Goal: Find specific page/section: Find specific page/section

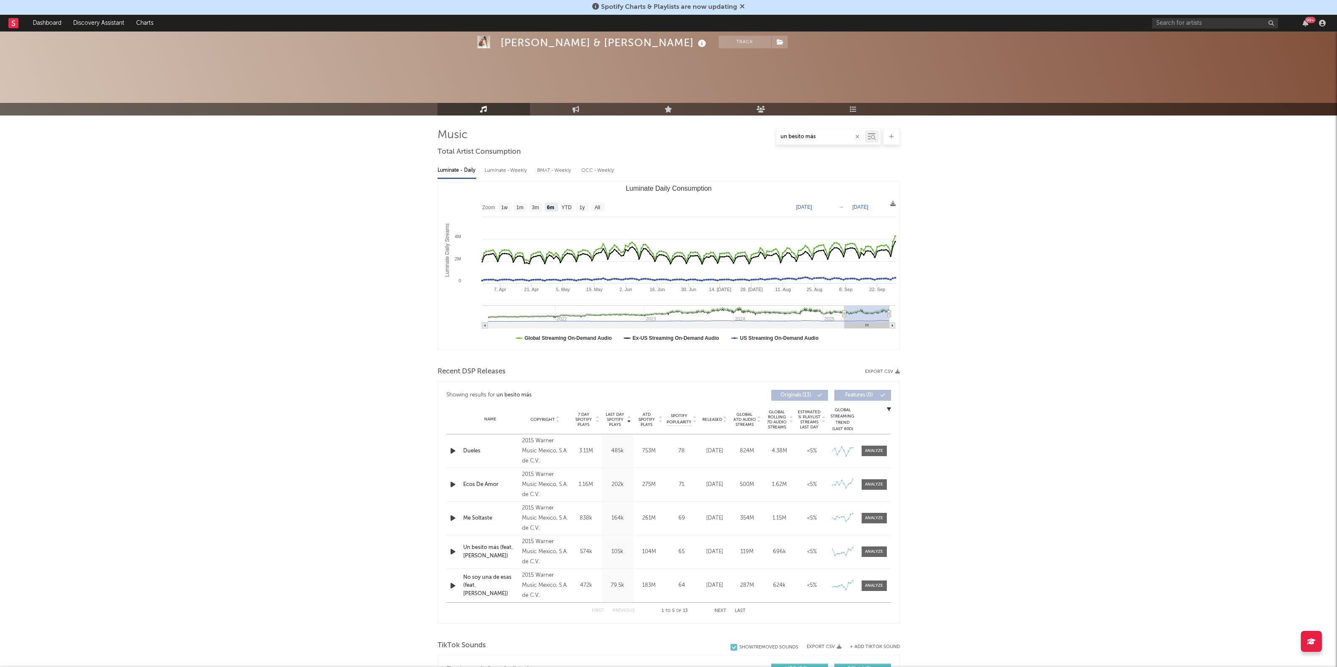
select select "6m"
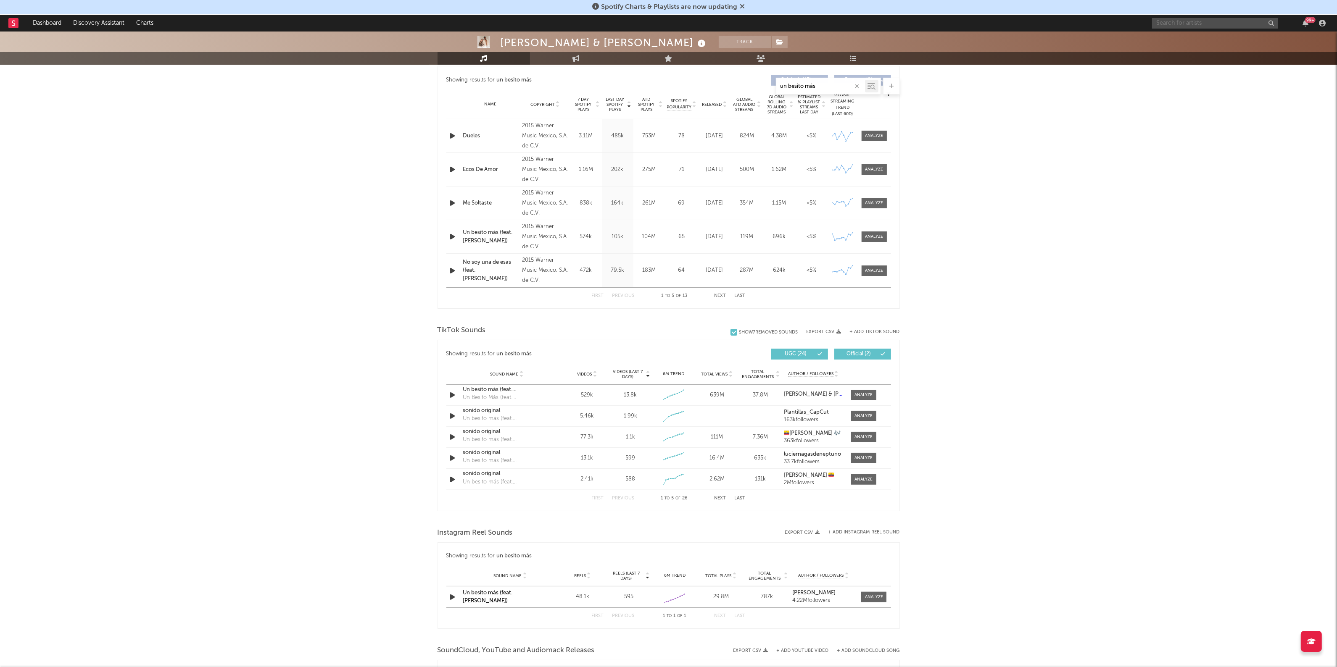
click at [1181, 24] on input "text" at bounding box center [1215, 23] width 126 height 11
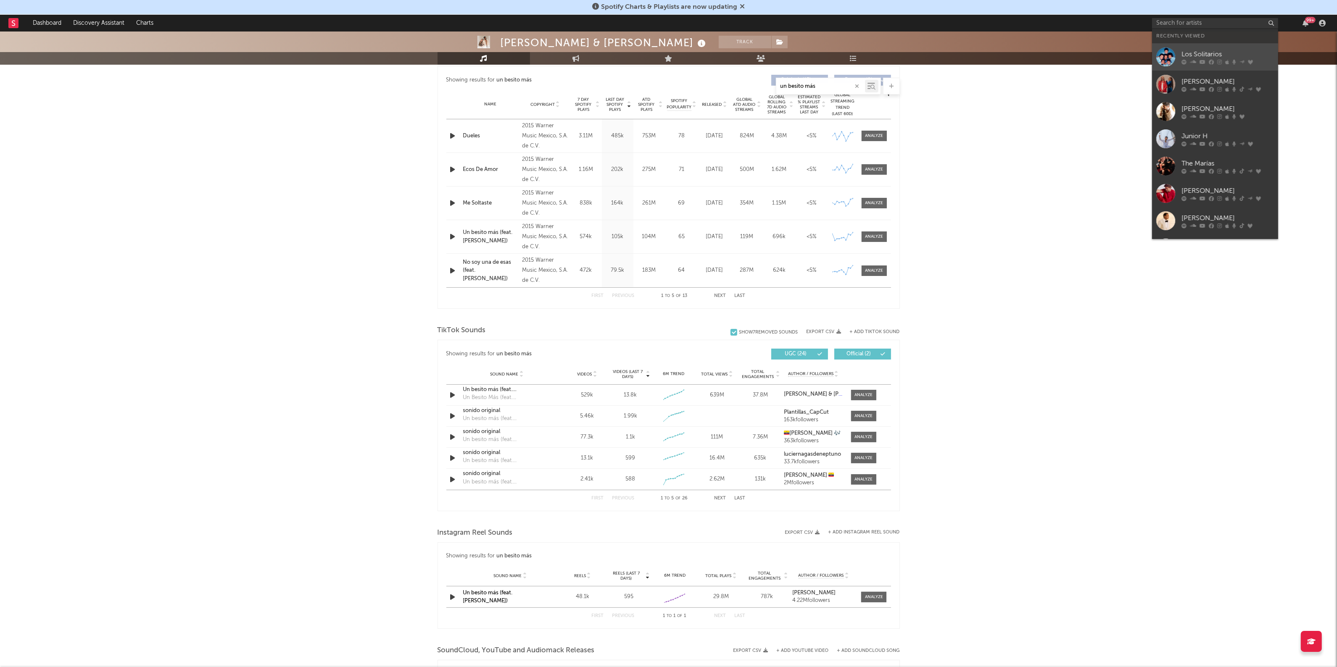
click at [1207, 53] on div "Los Solitarios" at bounding box center [1227, 54] width 92 height 10
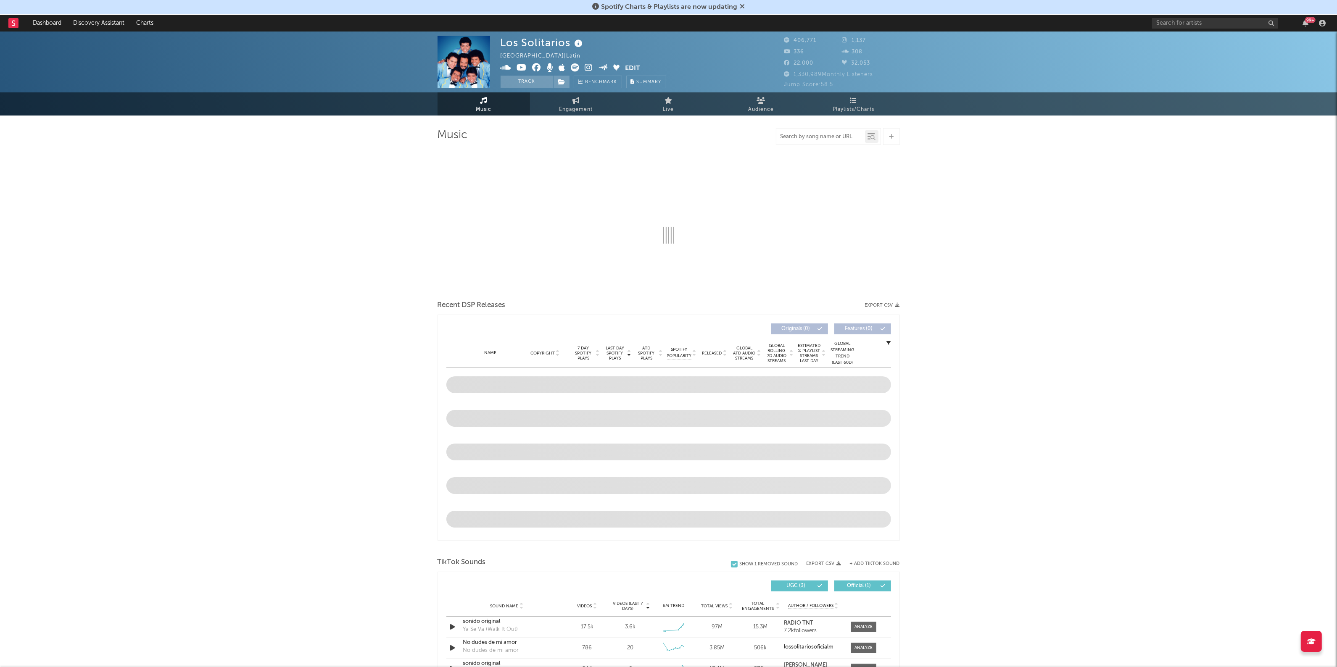
click at [810, 134] on input "text" at bounding box center [820, 137] width 89 height 7
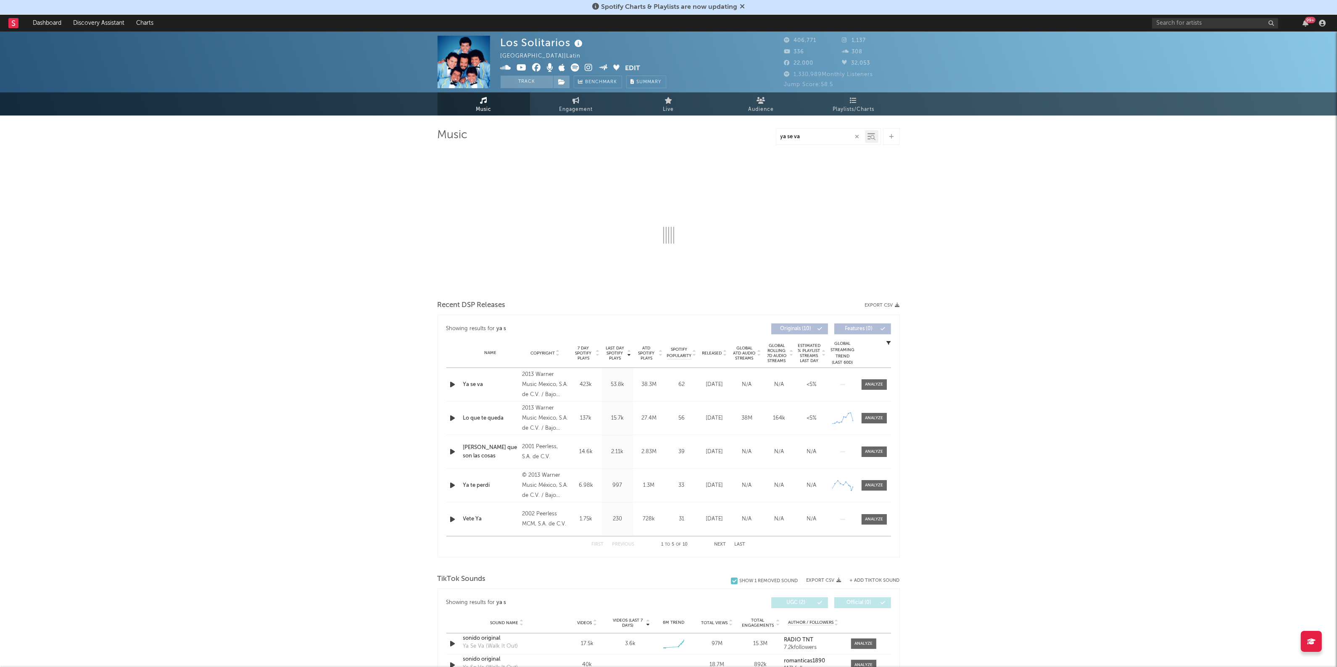
type input "ya se va"
select select "6m"
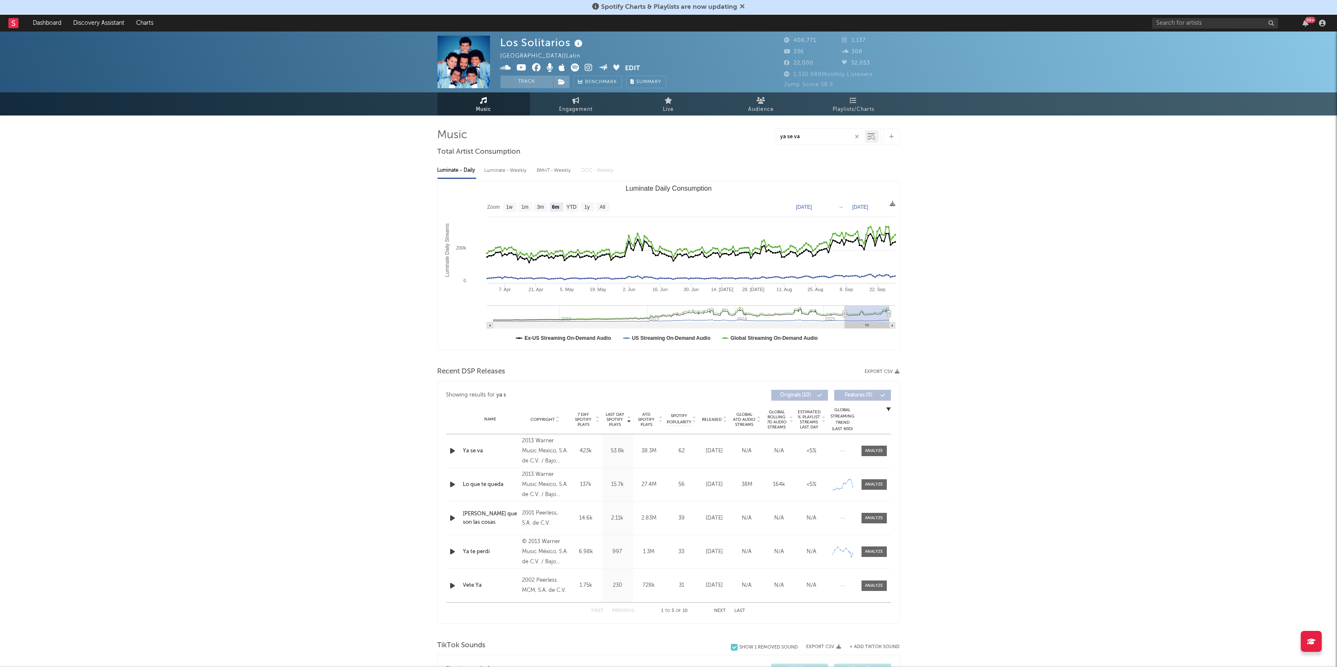
type input "ya se va"
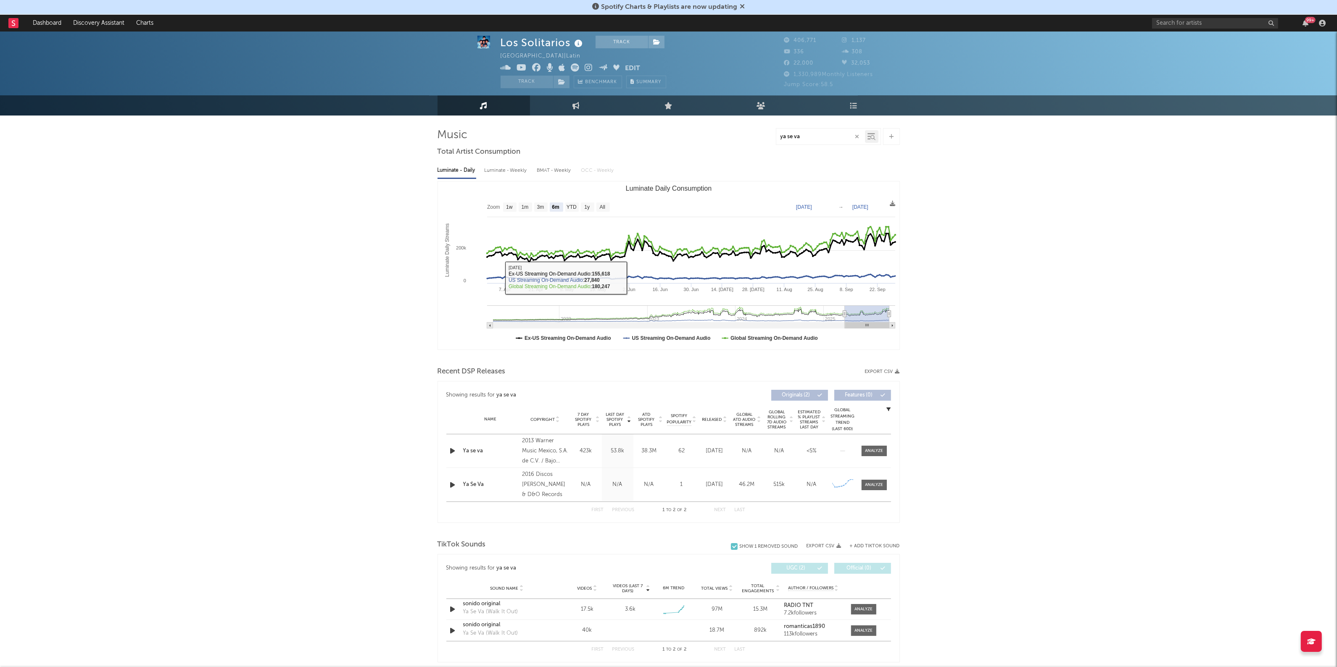
scroll to position [158, 0]
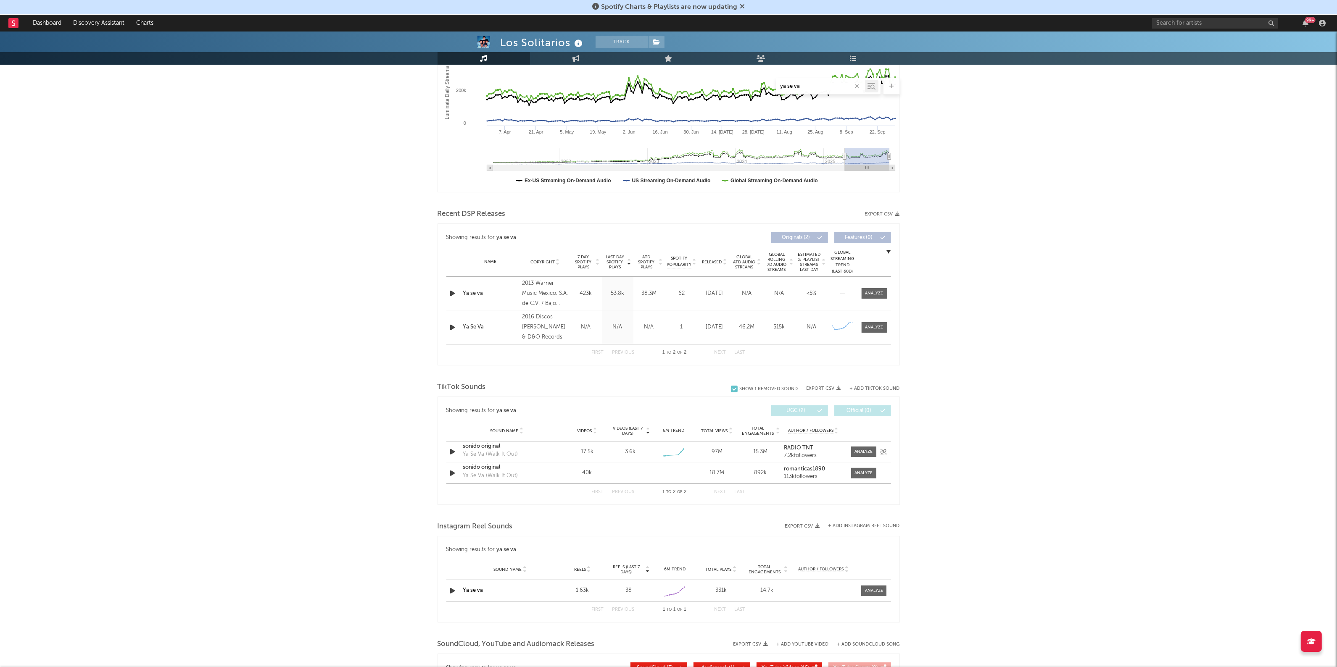
click at [491, 447] on div "sonido original" at bounding box center [507, 447] width 88 height 8
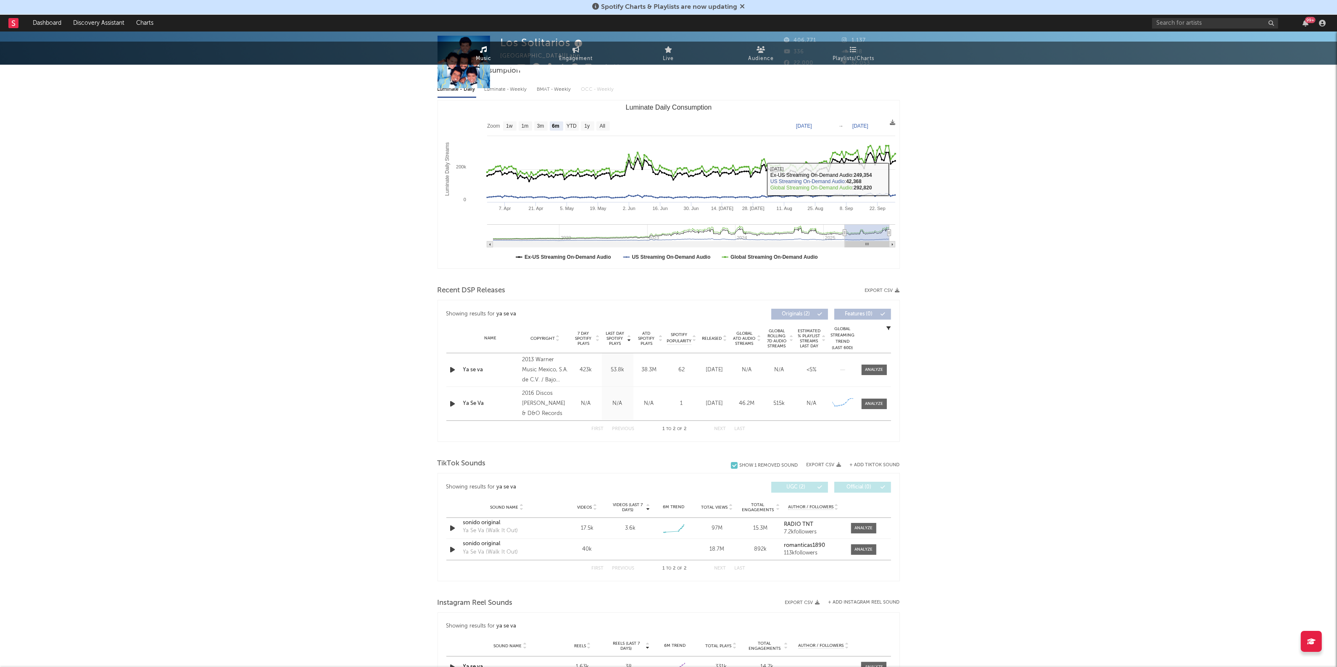
scroll to position [0, 0]
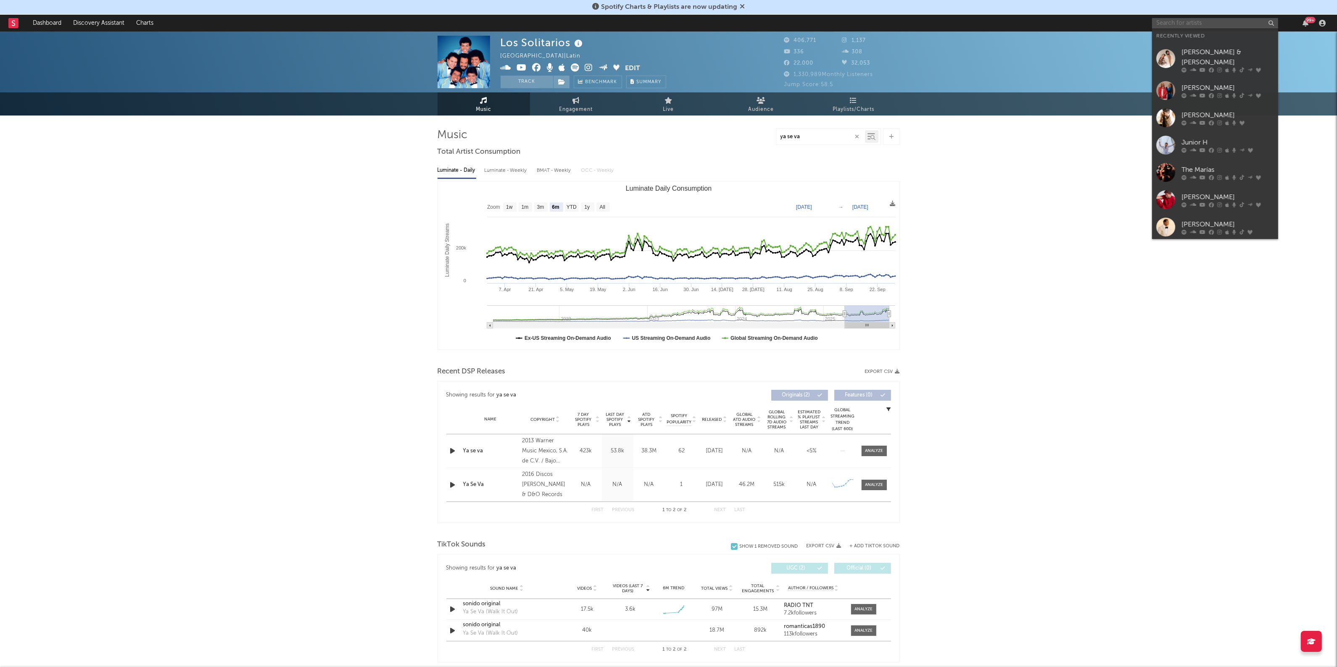
click at [1199, 19] on input "text" at bounding box center [1215, 23] width 126 height 11
type input "gorillaz"
click at [1221, 38] on div "Gorillaz" at bounding box center [1227, 40] width 92 height 10
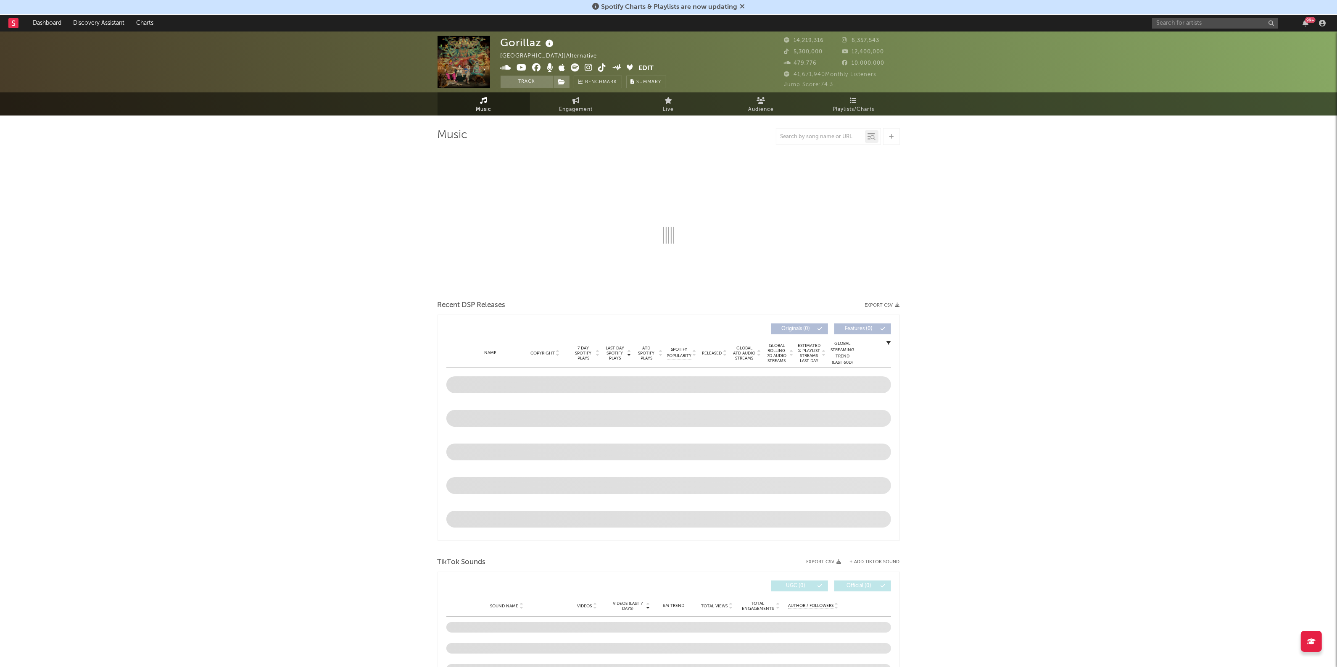
click at [832, 124] on div "Music Recent DSP Releases Export CSV Last Day Spotify Plays Copyright 7 Day Spo…" at bounding box center [669, 629] width 462 height 1027
click at [822, 129] on div at bounding box center [828, 136] width 105 height 17
click at [819, 135] on input "text" at bounding box center [820, 137] width 89 height 7
type input "feel good"
select select "6m"
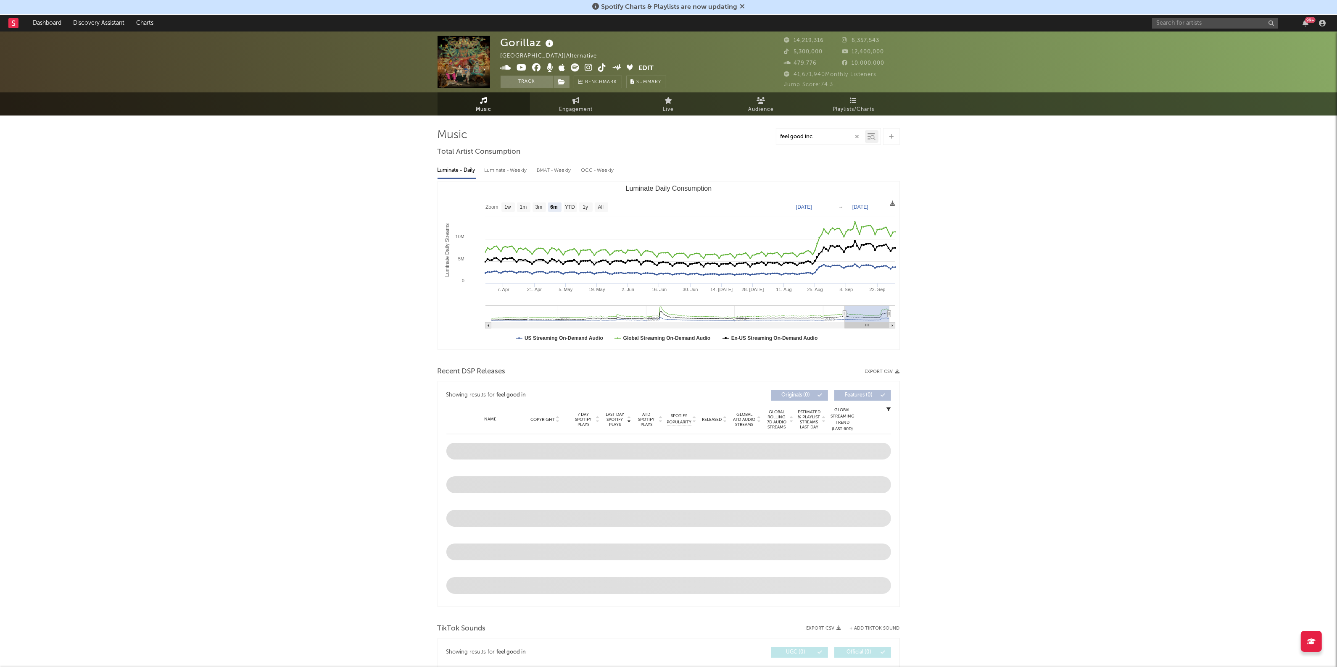
type input "feel good inc"
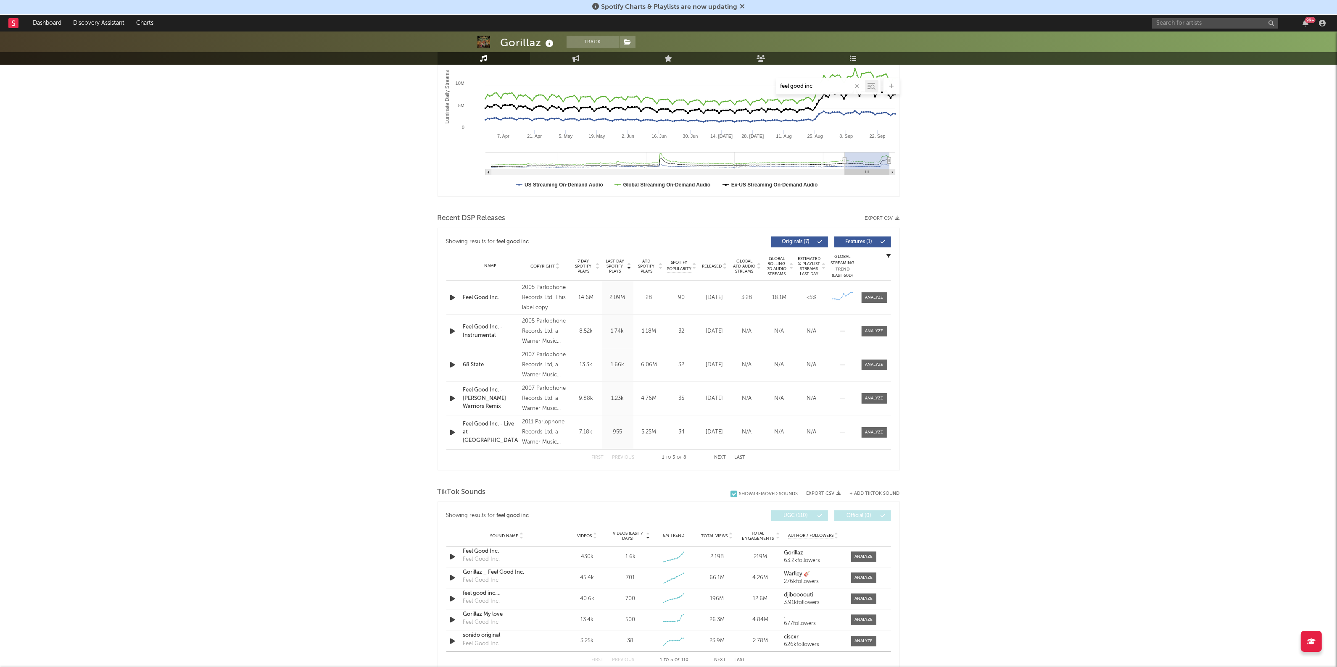
scroll to position [210, 0]
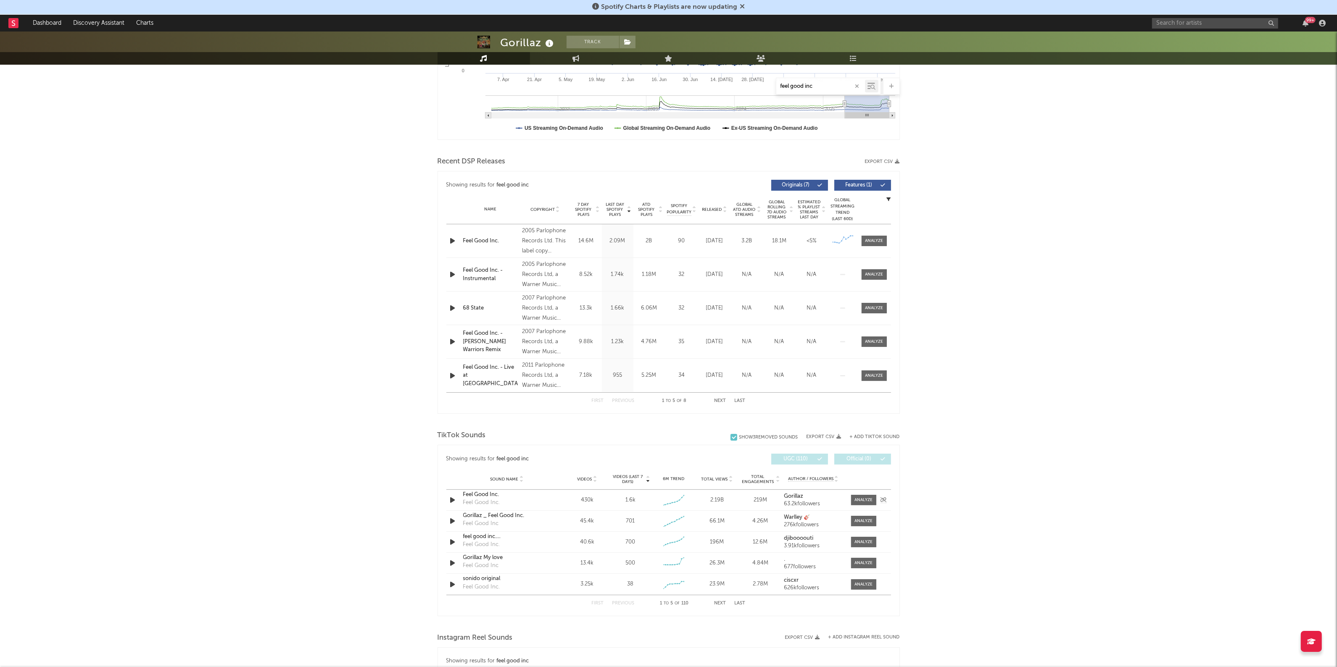
click at [479, 496] on div "Feel Good Inc." at bounding box center [507, 495] width 88 height 8
